Goal: Find specific page/section: Find specific page/section

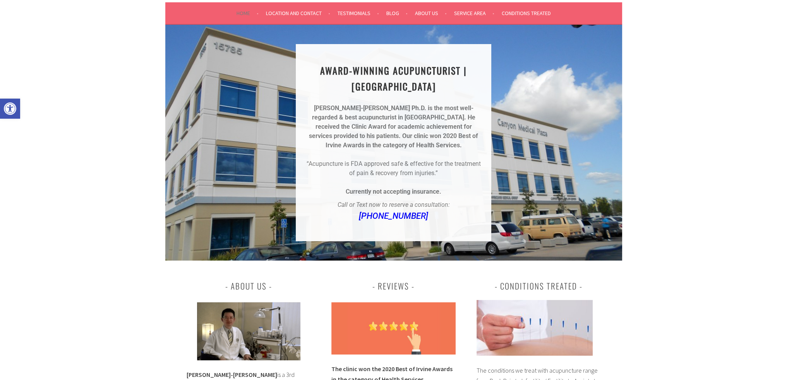
scroll to position [103, 0]
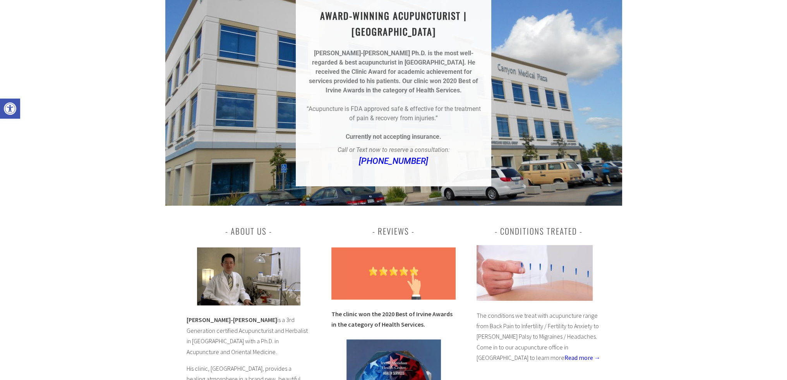
drag, startPoint x: 187, startPoint y: 308, endPoint x: 232, endPoint y: 308, distance: 45.3
click at [232, 315] on p "Dr. Chun-Ming Fu is a 3rd Generation certified Acupuncturist and Herbalist in I…" at bounding box center [249, 336] width 124 height 43
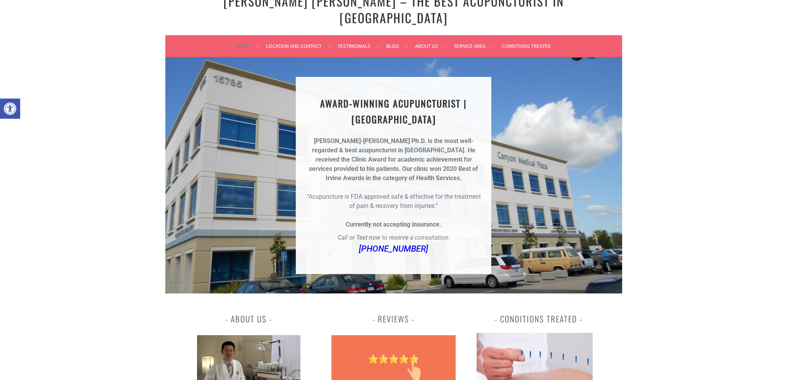
scroll to position [0, 0]
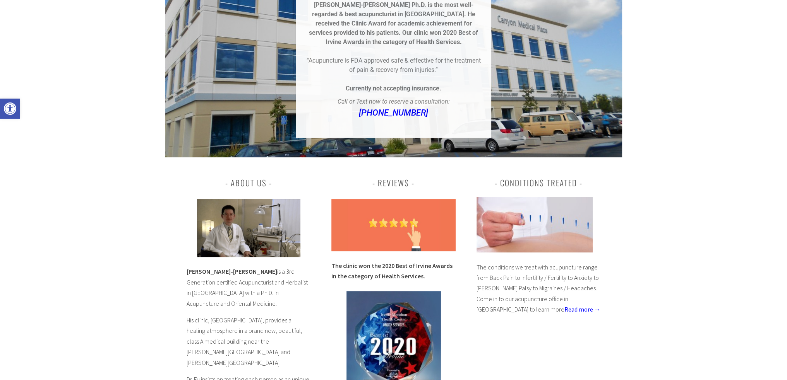
scroll to position [206, 0]
